Goal: Task Accomplishment & Management: Manage account settings

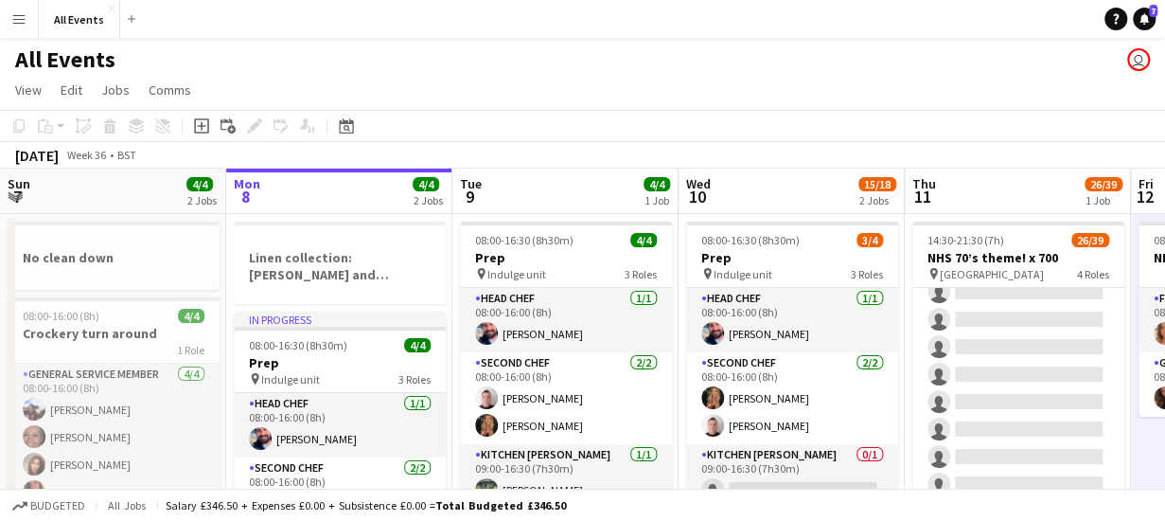
click at [539, 187] on app-board-header-date "Tue 9 4/4 1 Job" at bounding box center [565, 190] width 226 height 45
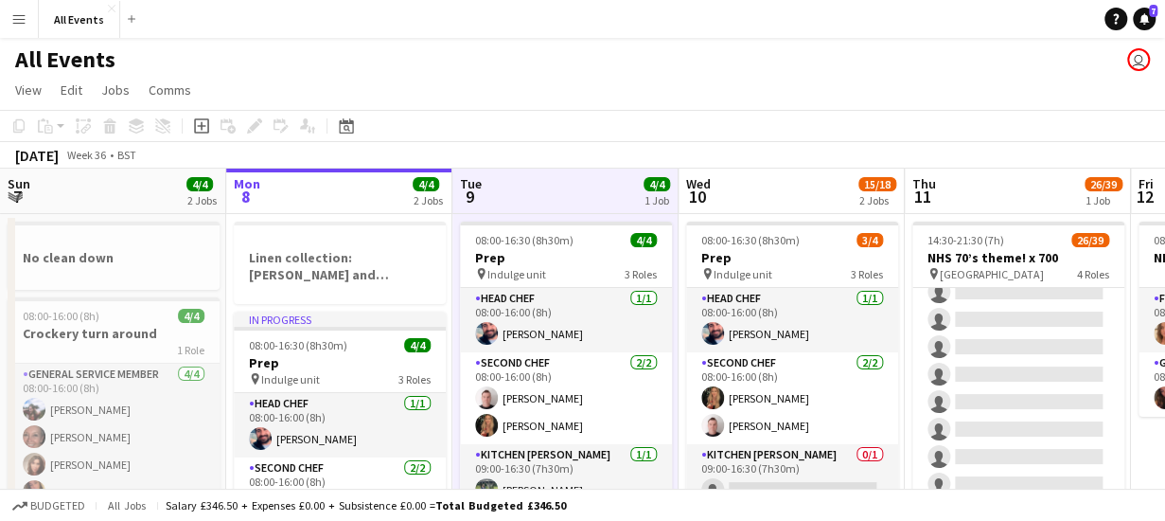
click at [793, 171] on app-board-header-date "Wed 10 15/18 2 Jobs" at bounding box center [792, 190] width 226 height 45
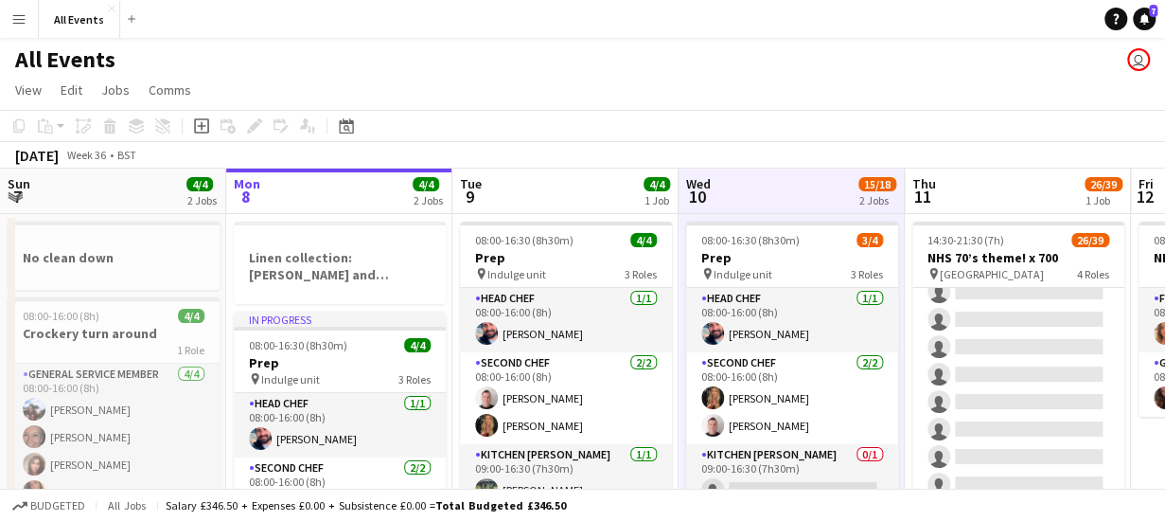
click at [971, 188] on app-board-header-date "Thu 11 26/39 1 Job" at bounding box center [1018, 190] width 226 height 45
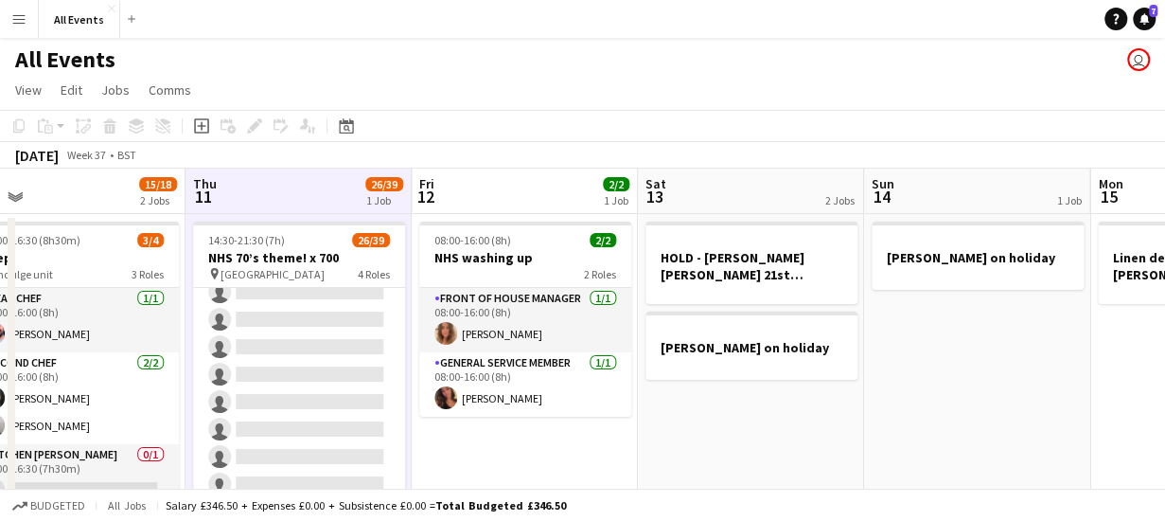
scroll to position [0, 757]
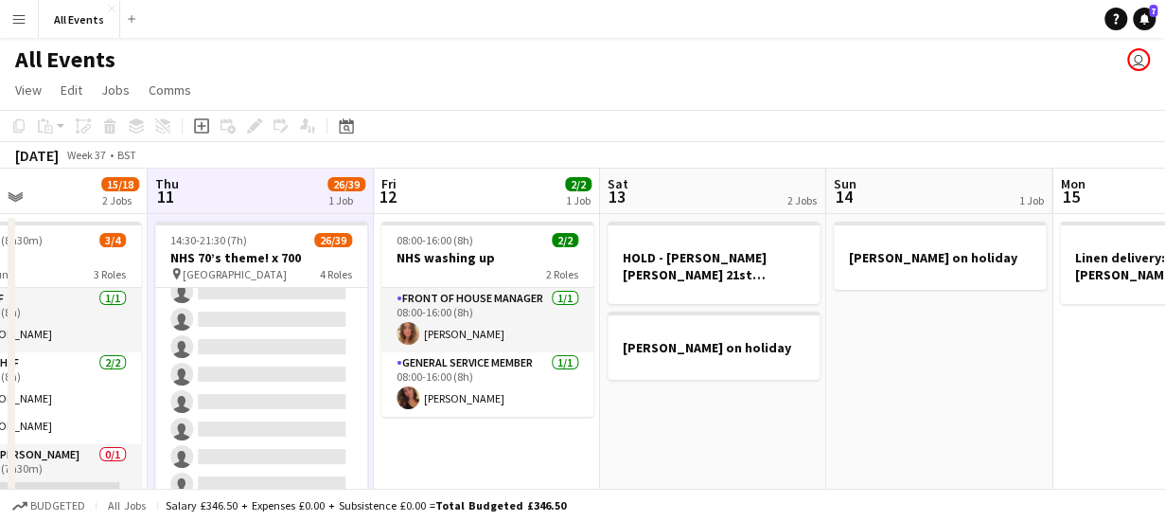
click at [718, 193] on app-board-header-date "Sat 13 2 Jobs" at bounding box center [713, 190] width 226 height 45
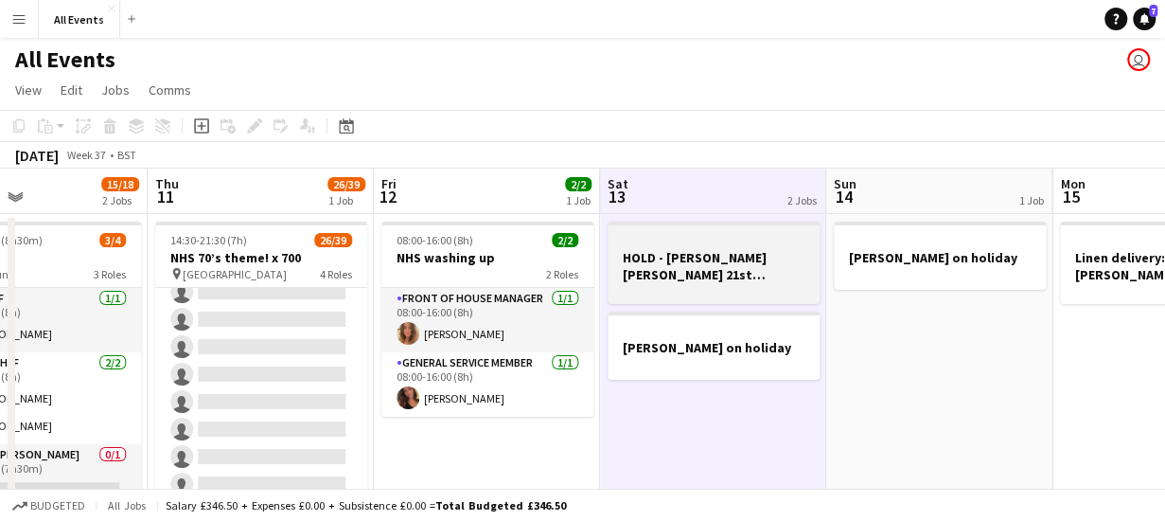
click at [731, 272] on h3 "HOLD - [PERSON_NAME] [PERSON_NAME] 21st birthday lunch x 12 -Lime Cottage ([PER…" at bounding box center [714, 266] width 212 height 34
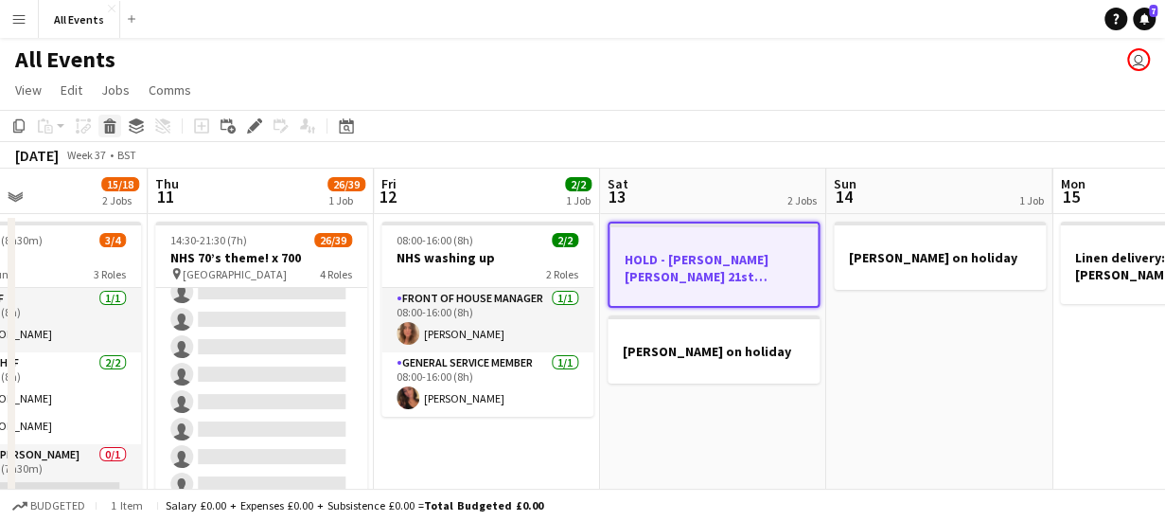
click at [114, 126] on icon at bounding box center [110, 128] width 10 height 9
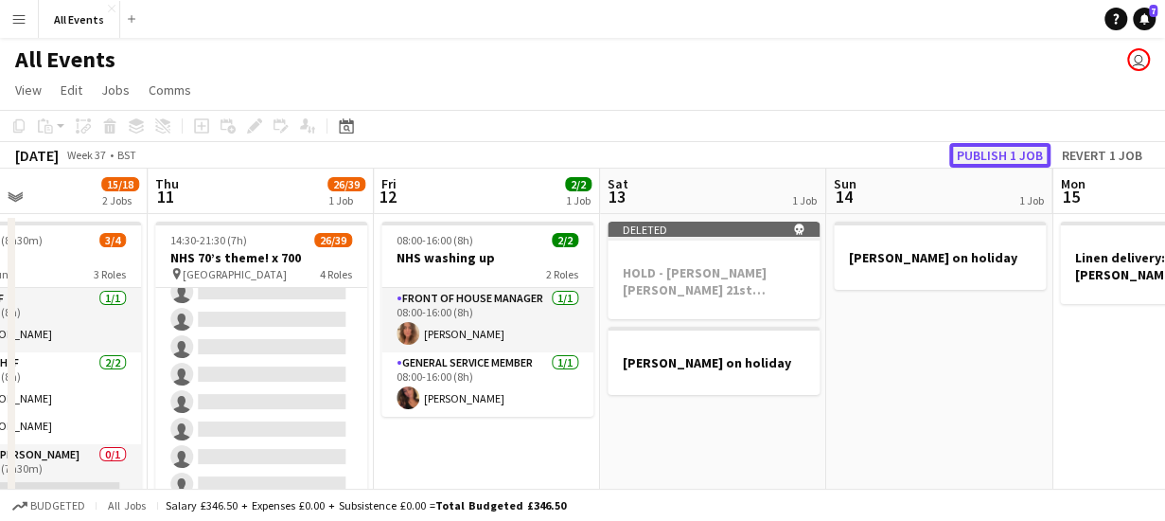
click at [982, 154] on button "Publish 1 job" at bounding box center [999, 155] width 101 height 25
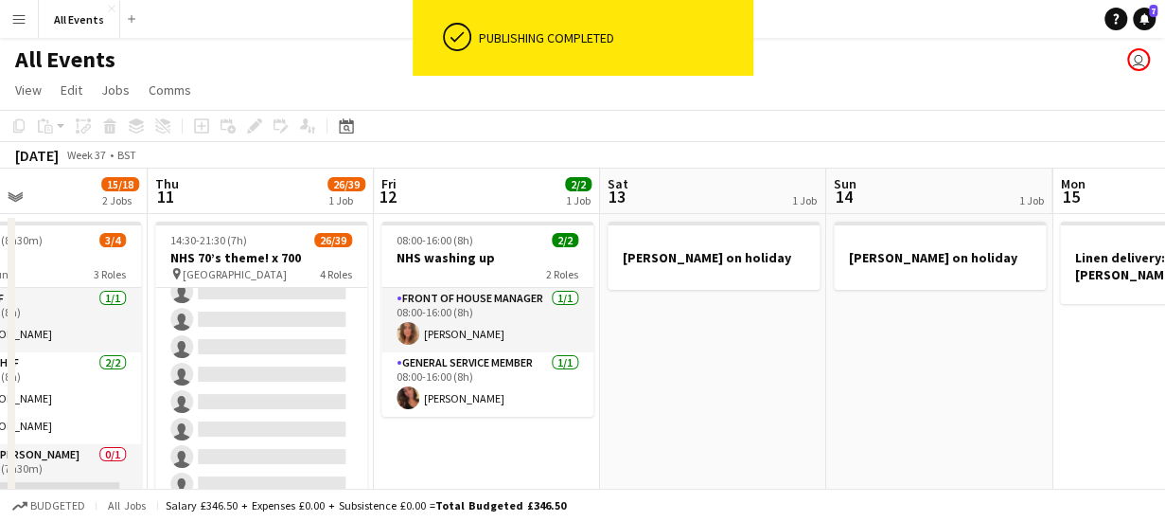
click at [644, 186] on app-board-header-date "Sat 13 1 Job" at bounding box center [713, 190] width 226 height 45
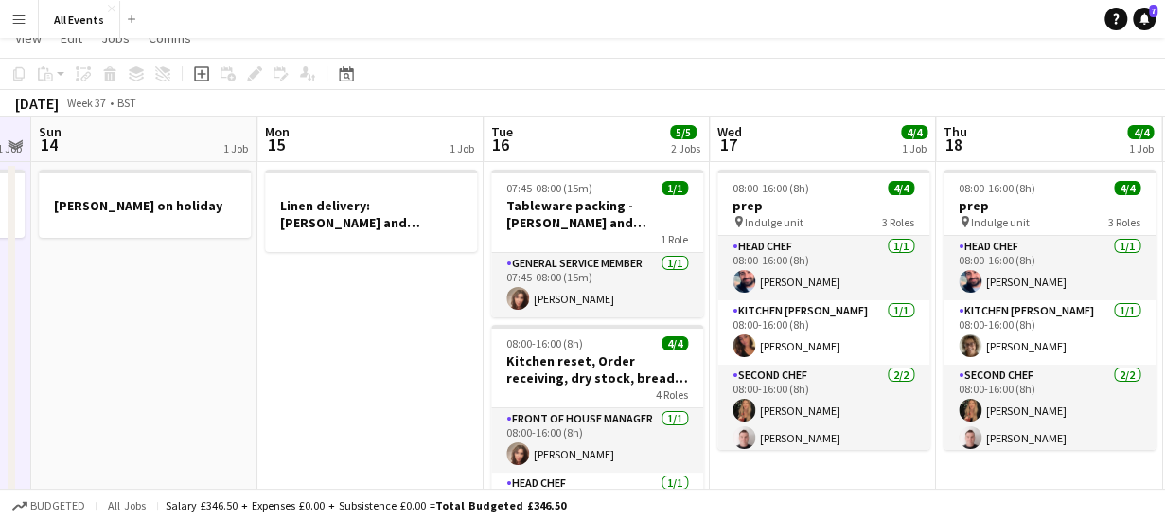
scroll to position [0, 0]
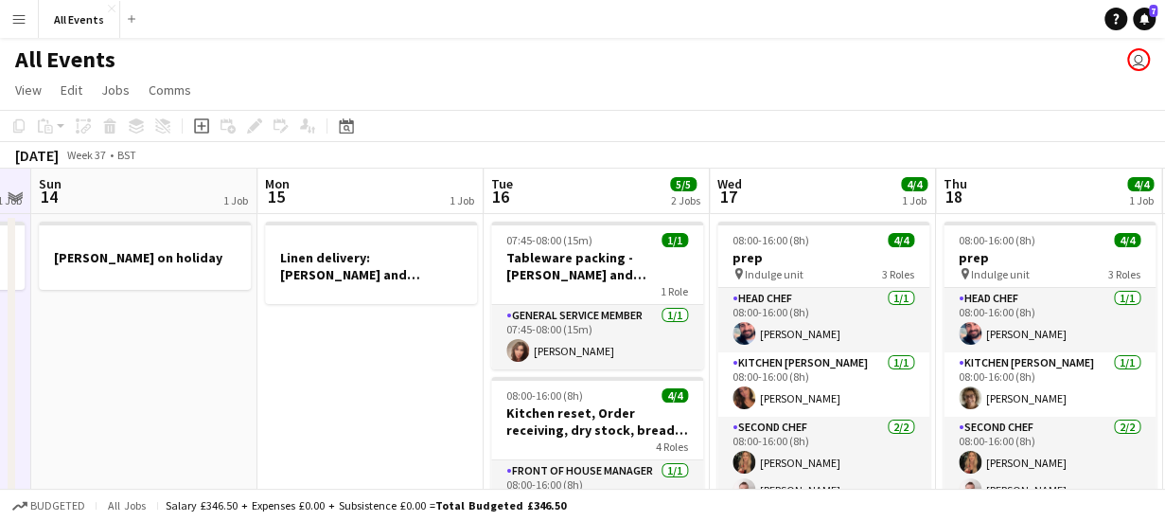
click at [788, 193] on app-board-header-date "Wed 17 4/4 1 Job" at bounding box center [823, 190] width 226 height 45
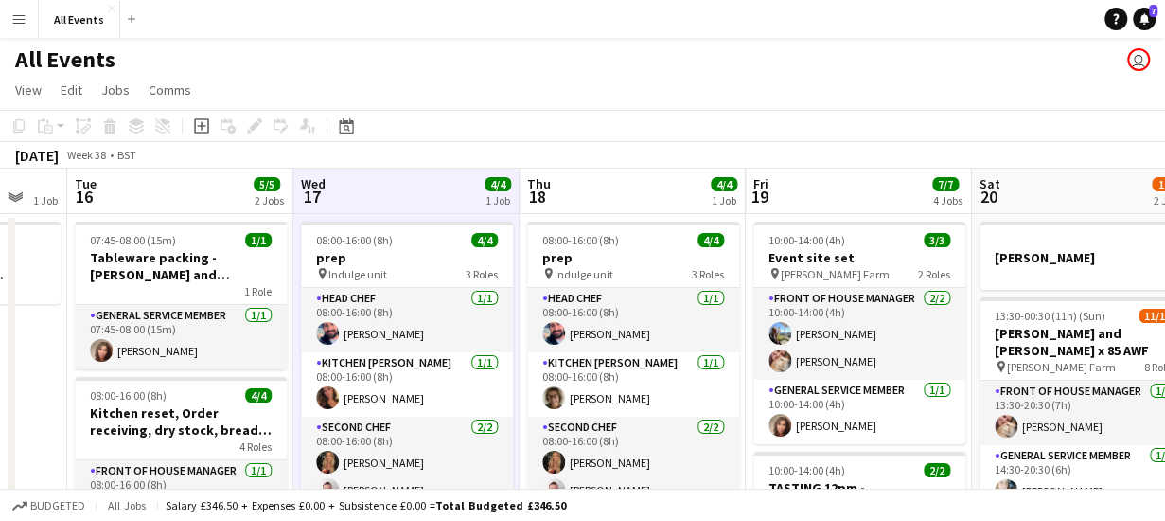
click at [565, 186] on app-board-header-date "Thu 18 4/4 1 Job" at bounding box center [633, 190] width 226 height 45
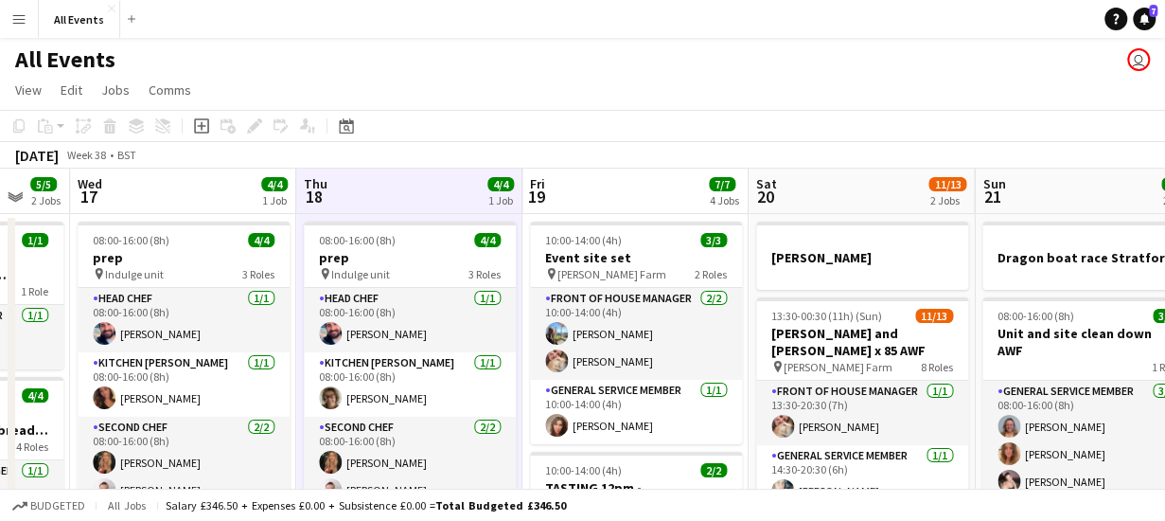
scroll to position [0, 839]
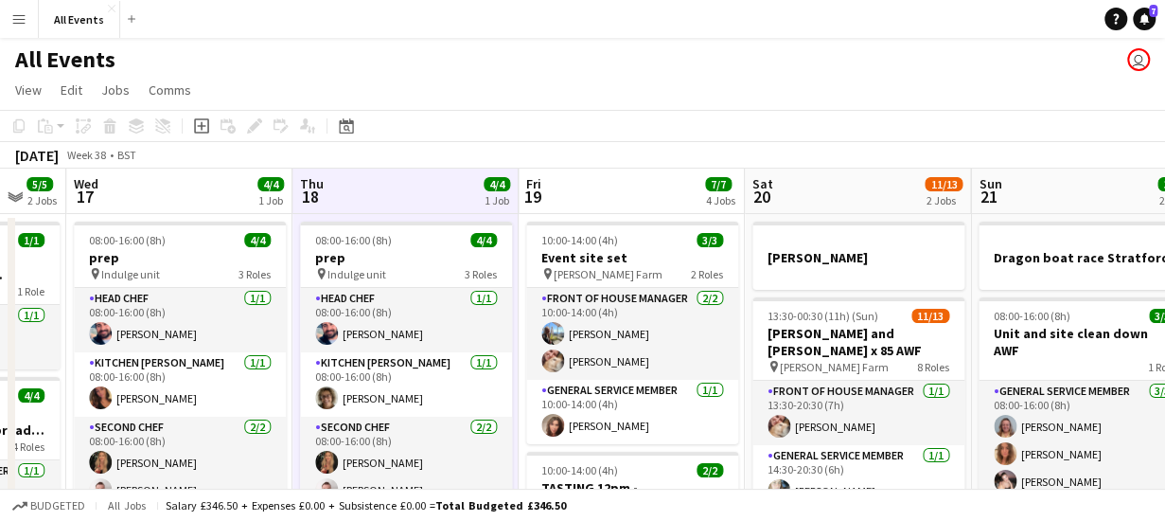
click at [655, 186] on app-board-header-date "Fri 19 7/7 4 Jobs" at bounding box center [632, 190] width 226 height 45
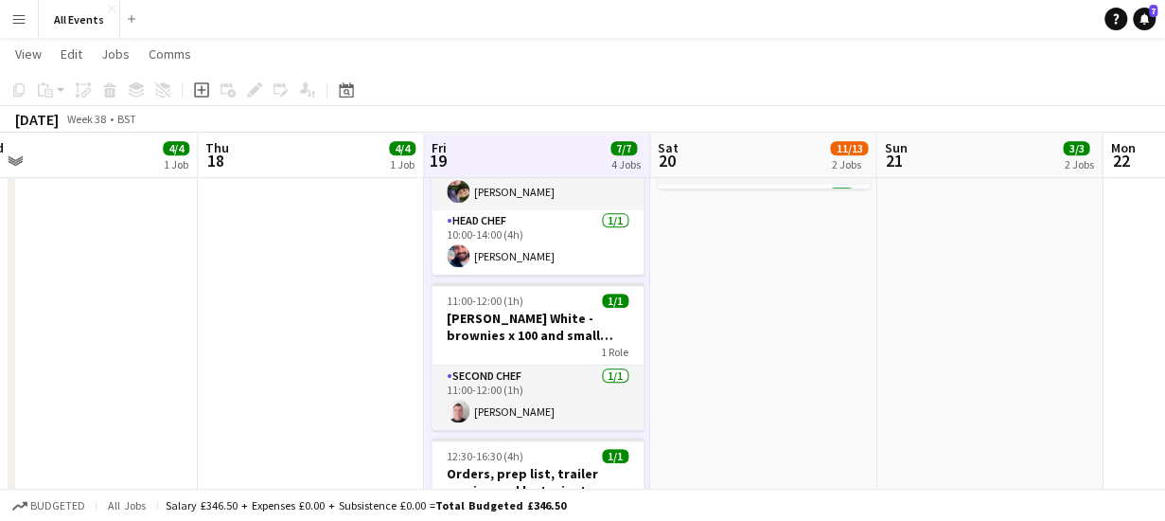
scroll to position [0, 936]
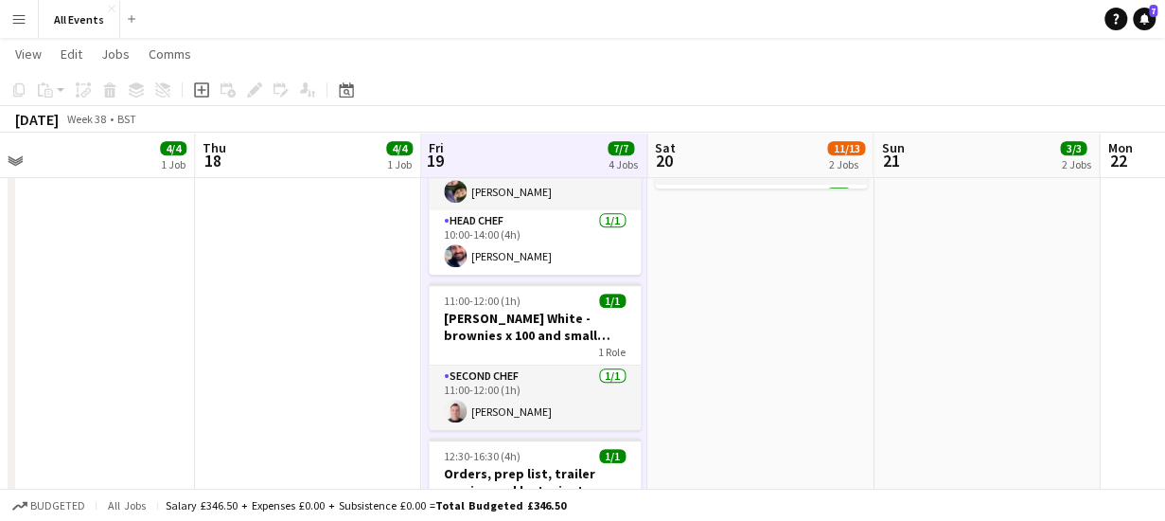
drag, startPoint x: 539, startPoint y: 317, endPoint x: 442, endPoint y: 327, distance: 97.9
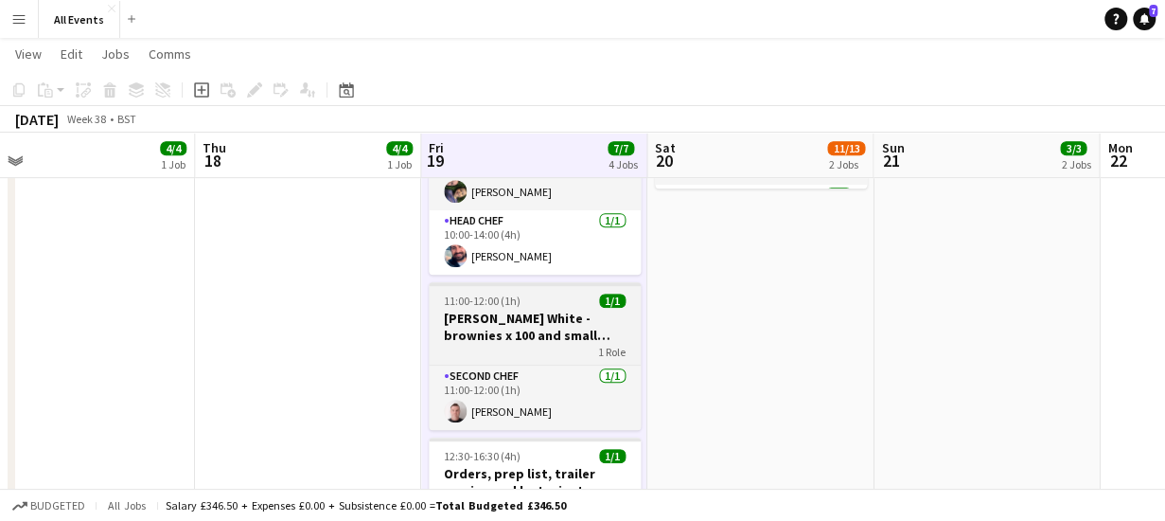
click at [555, 326] on h3 "[PERSON_NAME] White - brownies x 100 and small cake - collecting" at bounding box center [535, 326] width 212 height 34
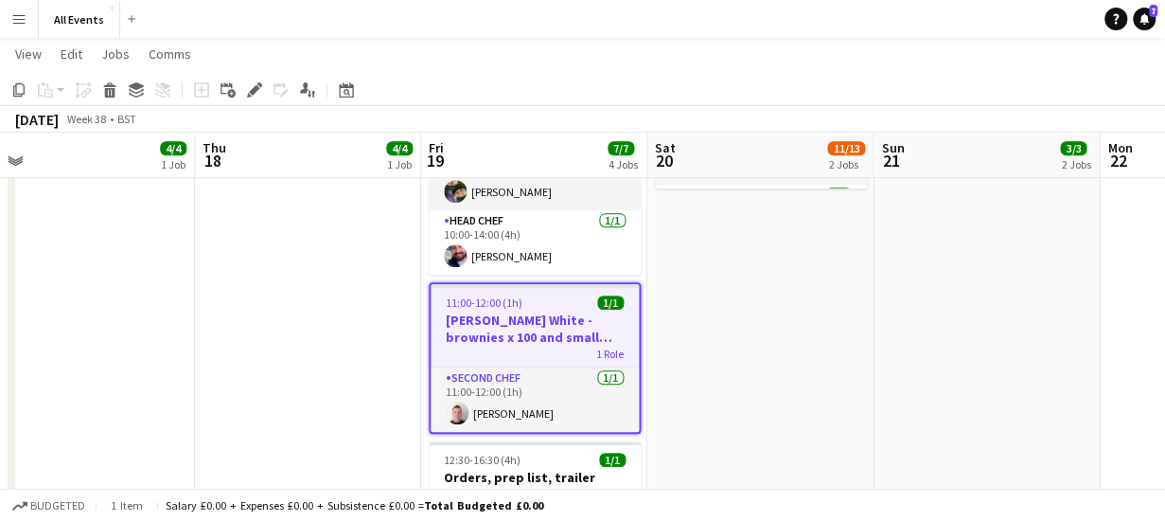
click at [547, 326] on h3 "[PERSON_NAME] White - brownies x 100 and small cake - collecting" at bounding box center [535, 328] width 208 height 34
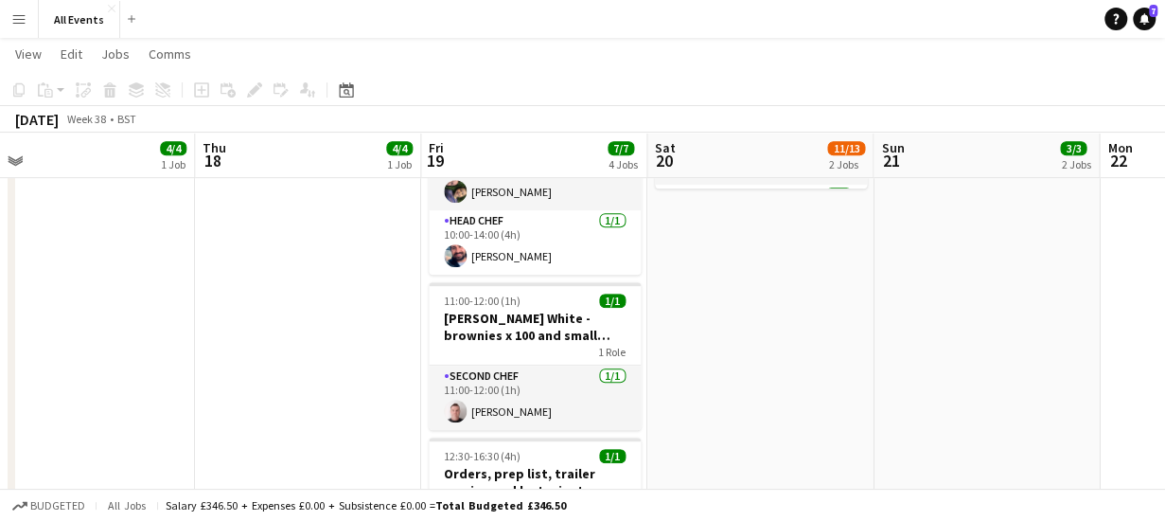
click at [532, 149] on app-board-header-date "Fri 19 7/7 4 Jobs" at bounding box center [534, 155] width 226 height 45
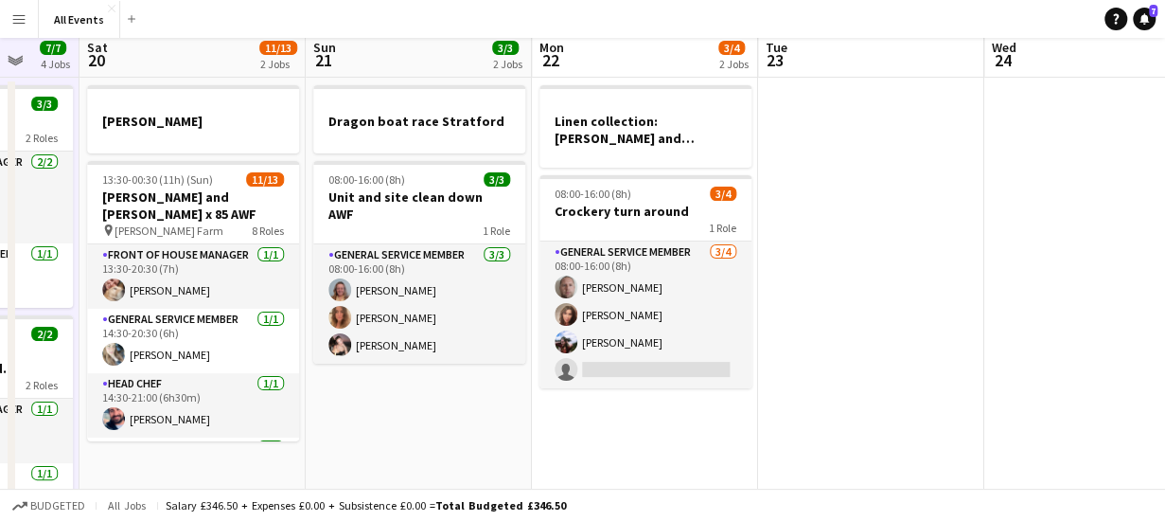
scroll to position [0, 0]
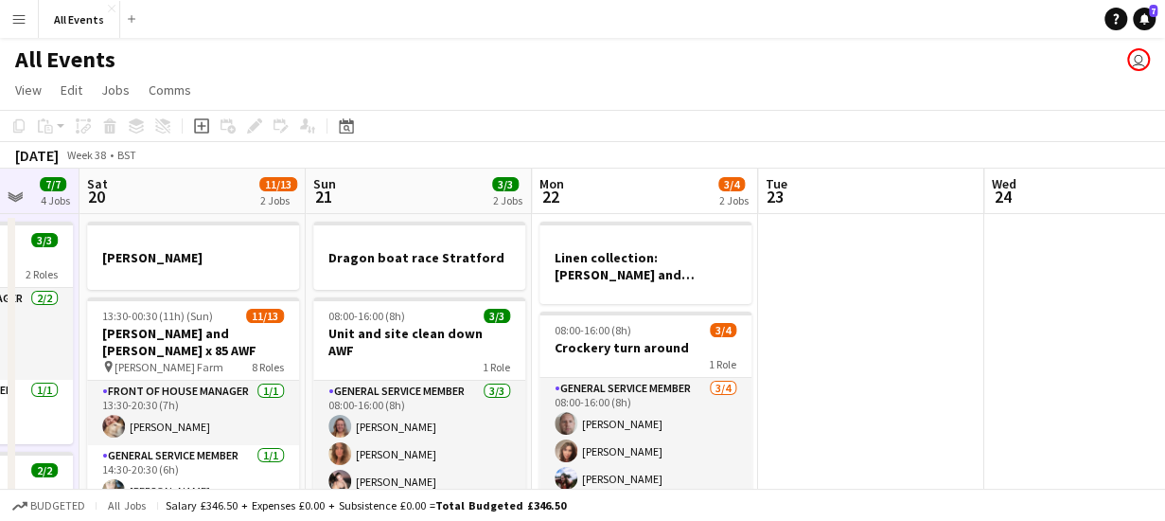
click at [659, 187] on app-board-header-date "Mon 22 3/4 2 Jobs" at bounding box center [645, 190] width 226 height 45
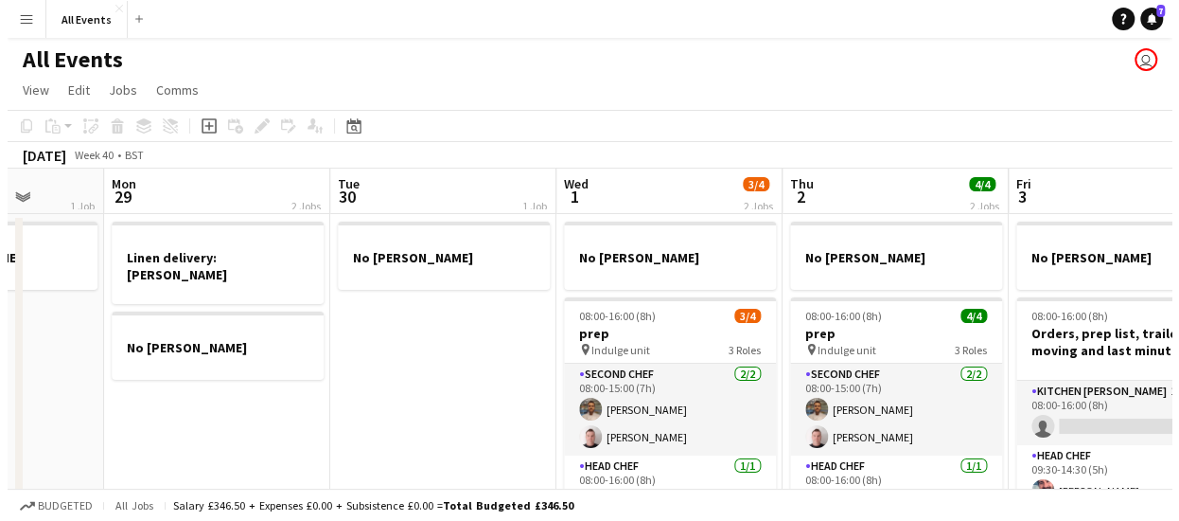
scroll to position [0, 569]
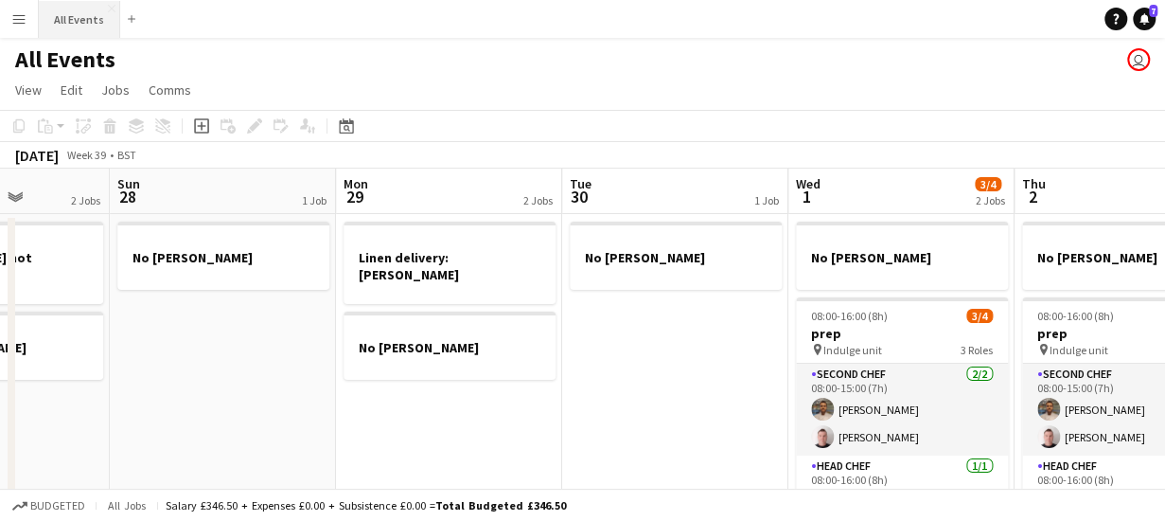
click at [81, 15] on button "All Events Close" at bounding box center [79, 19] width 81 height 37
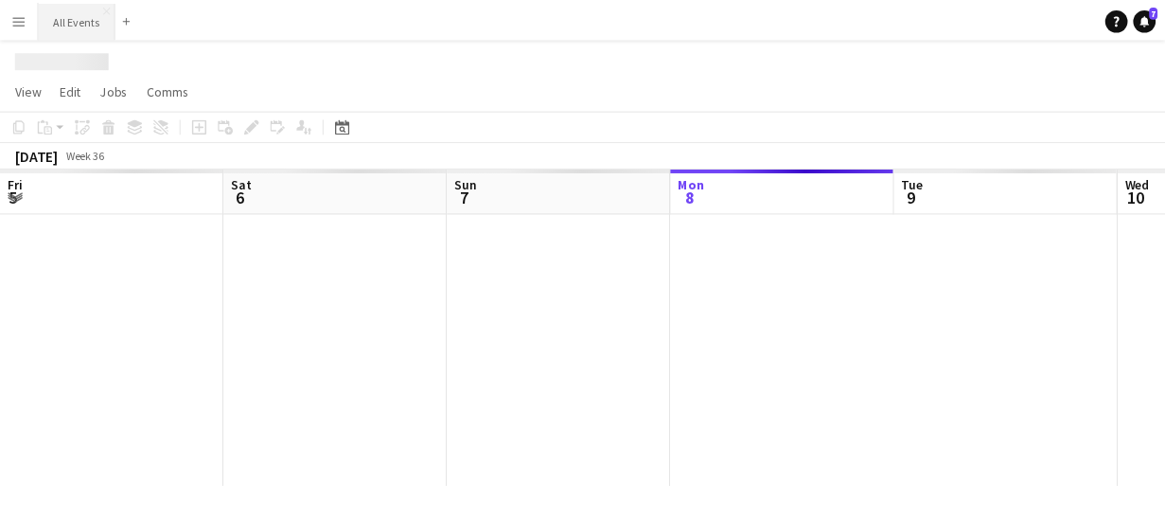
scroll to position [0, 452]
